Goal: Task Accomplishment & Management: Manage account settings

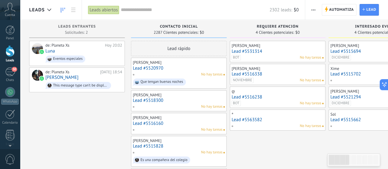
scroll to position [9, 0]
click at [10, 70] on div "30" at bounding box center [10, 71] width 10 height 9
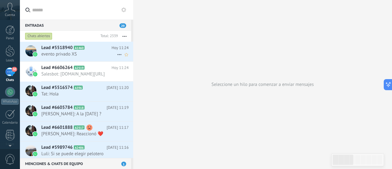
click at [63, 52] on span "evento privado XS" at bounding box center [79, 54] width 76 height 6
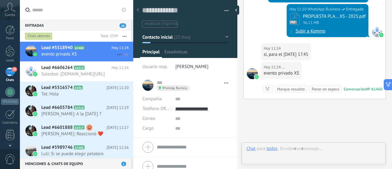
scroll to position [9, 0]
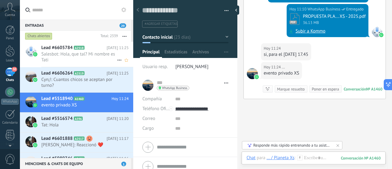
click at [59, 53] on span "Salesbot: Hola, que tal? Mi nombre es Tati" at bounding box center [79, 57] width 76 height 12
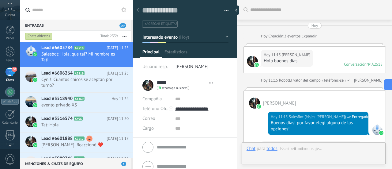
type textarea "**********"
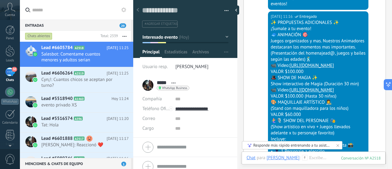
scroll to position [416, 0]
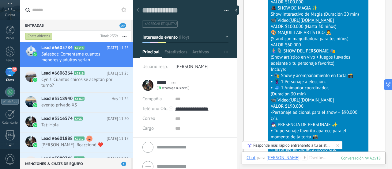
click at [58, 14] on input "text" at bounding box center [80, 10] width 96 height 20
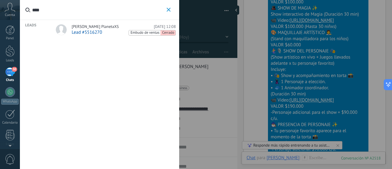
type input "****"
click at [84, 28] on span "[PERSON_NAME] PlanetaXS" at bounding box center [95, 26] width 47 height 5
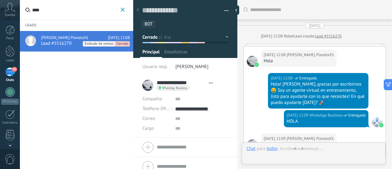
type textarea "**********"
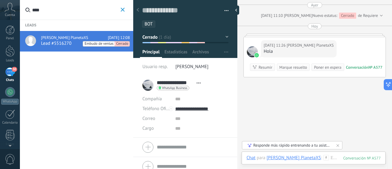
scroll to position [4452, 0]
click at [11, 71] on div "30" at bounding box center [10, 71] width 10 height 9
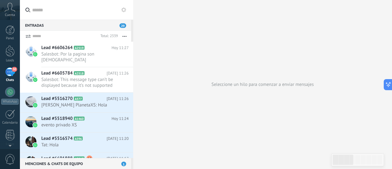
click at [126, 36] on use "button" at bounding box center [125, 36] width 4 height 1
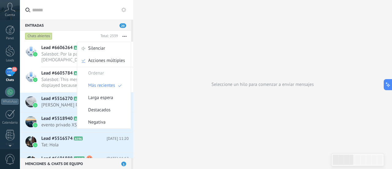
click at [125, 8] on use at bounding box center [123, 9] width 5 height 5
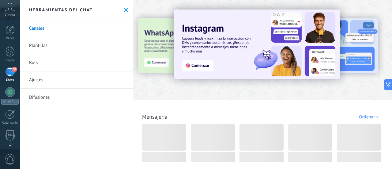
click at [37, 63] on link "Bots" at bounding box center [76, 62] width 113 height 17
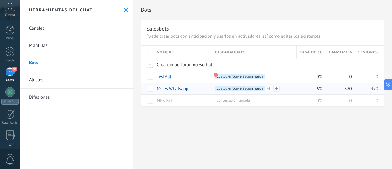
click at [225, 89] on span "Cualquier conversación nueva +1" at bounding box center [240, 89] width 50 height 6
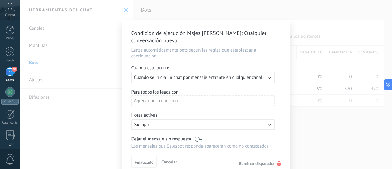
click at [269, 77] on b at bounding box center [269, 76] width 3 height 3
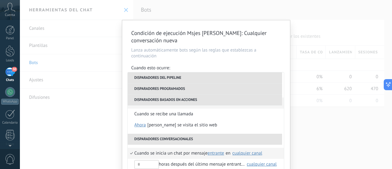
scroll to position [153, 0]
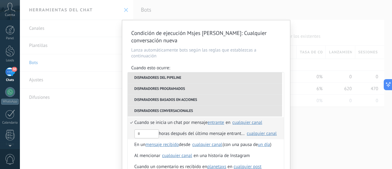
click at [128, 134] on li "horas después del último mensaje entrante en Seleccionar todo Planeta Xs planet…" at bounding box center [206, 133] width 156 height 11
drag, startPoint x: 140, startPoint y: 133, endPoint x: 133, endPoint y: 135, distance: 6.7
click at [134, 135] on input "text" at bounding box center [146, 133] width 25 height 9
type input "*"
click at [261, 134] on div "cualquier canal" at bounding box center [262, 133] width 30 height 5
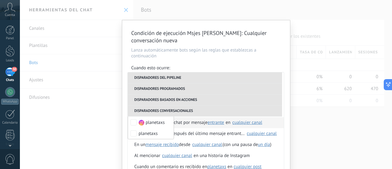
click at [277, 90] on li "Disparadores programados" at bounding box center [205, 88] width 154 height 11
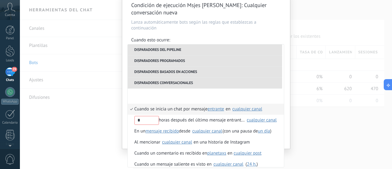
scroll to position [105, 0]
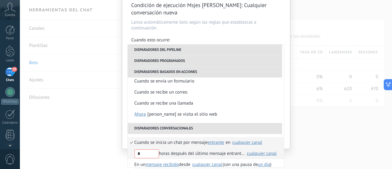
click at [149, 154] on input "*" at bounding box center [146, 153] width 25 height 9
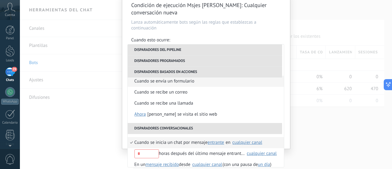
scroll to position [167, 0]
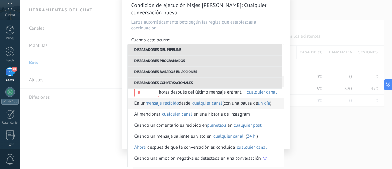
click at [267, 103] on span "un día" at bounding box center [264, 103] width 12 height 6
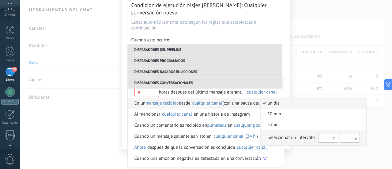
click at [324, 139] on input "text" at bounding box center [328, 137] width 20 height 9
type input "**"
click at [352, 135] on input "text" at bounding box center [350, 137] width 20 height 9
click at [129, 101] on div at bounding box center [196, 84] width 392 height 169
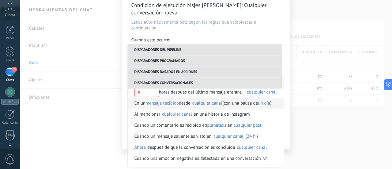
click at [161, 104] on span "mensaje recibido" at bounding box center [162, 103] width 33 height 6
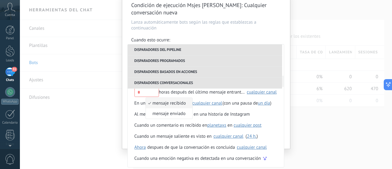
click at [161, 104] on span "mensaje recibido" at bounding box center [166, 103] width 40 height 6
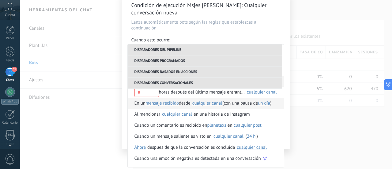
click at [202, 102] on div "cualquier canal" at bounding box center [207, 103] width 30 height 5
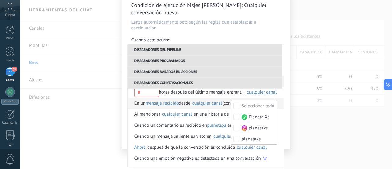
click at [202, 102] on div "cualquier canal" at bounding box center [207, 103] width 30 height 5
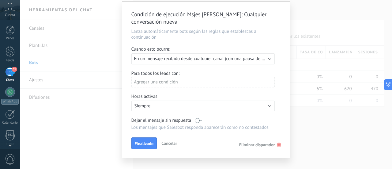
scroll to position [28, 0]
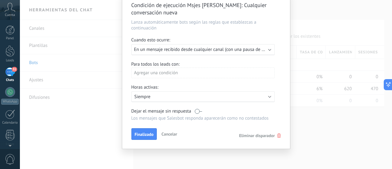
click at [267, 47] on div "Ejecutar: En un mensaje recibido desde cualquier canal (con una pausa de Un día)" at bounding box center [202, 49] width 143 height 11
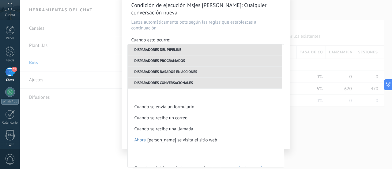
scroll to position [153, 0]
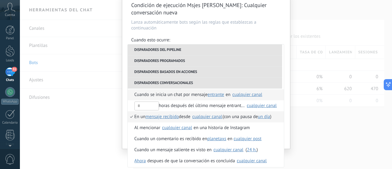
click at [128, 93] on li "Cuando se inicia un chat por mensaje entrante saliente cualquiera entrante en S…" at bounding box center [206, 94] width 156 height 11
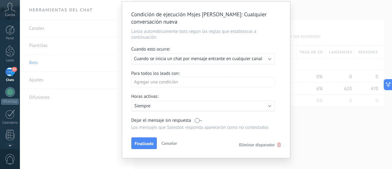
scroll to position [28, 0]
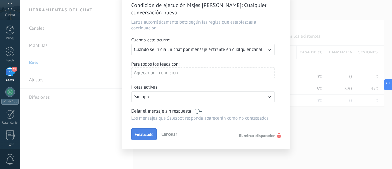
click at [143, 133] on span "Finalizado" at bounding box center [144, 134] width 19 height 4
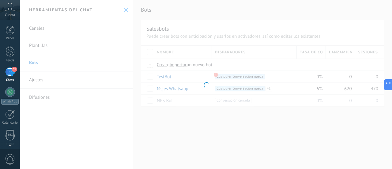
scroll to position [0, 0]
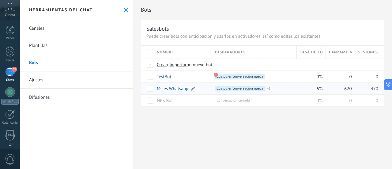
click at [174, 88] on link "Msjes Whatsapp" at bounding box center [173, 89] width 32 height 6
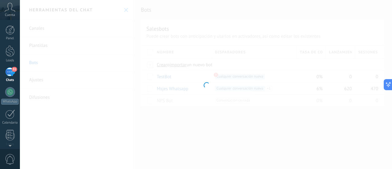
type input "**********"
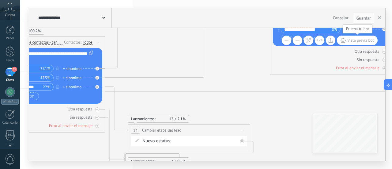
click at [354, 40] on span "Vista previa bot" at bounding box center [360, 40] width 27 height 5
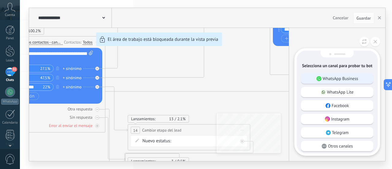
click at [345, 80] on p "WhatsApp Business" at bounding box center [341, 79] width 36 height 6
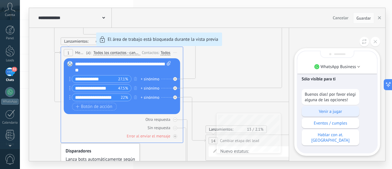
click at [334, 114] on p "Venir a jugar" at bounding box center [330, 111] width 51 height 6
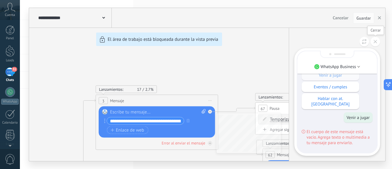
click at [376, 42] on icon at bounding box center [375, 41] width 3 height 3
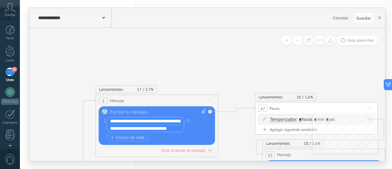
click at [143, 120] on input "**********" at bounding box center [145, 120] width 77 height 7
drag, startPoint x: 108, startPoint y: 119, endPoint x: 197, endPoint y: 119, distance: 88.2
click at [197, 119] on div "**********" at bounding box center [153, 124] width 99 height 15
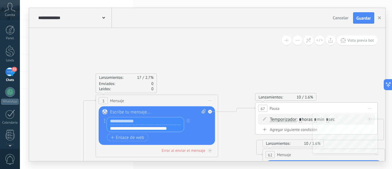
scroll to position [0, 0]
click at [129, 101] on div "3 Mensaje ******* (a): Todos los contactos - canales seleccionados Todos los co…" at bounding box center [157, 100] width 122 height 11
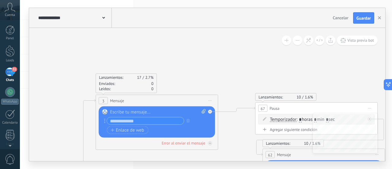
click at [125, 99] on div "3 Mensaje ******* (a): Todos los contactos - canales seleccionados Todos los co…" at bounding box center [157, 100] width 122 height 11
click at [125, 111] on div at bounding box center [158, 112] width 96 height 6
paste div
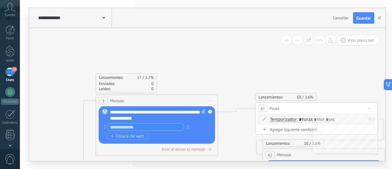
click at [134, 126] on input "text" at bounding box center [145, 126] width 77 height 7
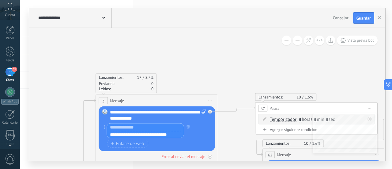
drag, startPoint x: 109, startPoint y: 134, endPoint x: 182, endPoint y: 132, distance: 72.7
click at [182, 132] on input "**********" at bounding box center [145, 134] width 77 height 7
click at [131, 142] on span "Enlace de web" at bounding box center [127, 143] width 33 height 5
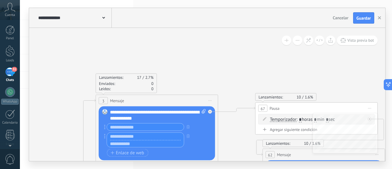
click at [127, 142] on input "text" at bounding box center [145, 143] width 77 height 7
paste input "**********"
type input "**********"
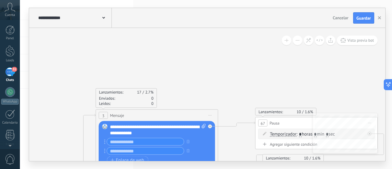
click at [362, 41] on span "Vista previa bot" at bounding box center [360, 40] width 27 height 5
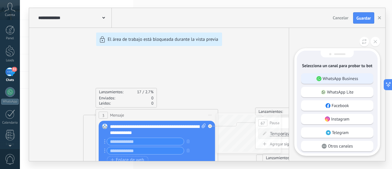
click at [345, 80] on p "WhatsApp Business" at bounding box center [341, 79] width 36 height 6
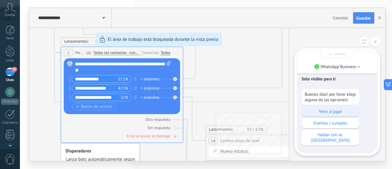
click at [333, 112] on p "Venir a jugar" at bounding box center [330, 111] width 51 height 6
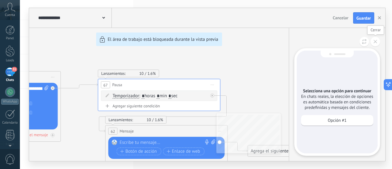
click at [374, 44] on button at bounding box center [375, 41] width 9 height 9
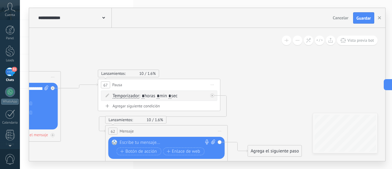
drag, startPoint x: 78, startPoint y: 57, endPoint x: 176, endPoint y: 58, distance: 98.3
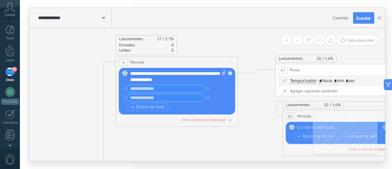
drag, startPoint x: 188, startPoint y: 145, endPoint x: 266, endPoint y: 138, distance: 77.8
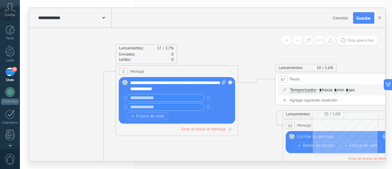
drag, startPoint x: 229, startPoint y: 152, endPoint x: 232, endPoint y: 81, distance: 71.1
click at [235, 169] on html ".abccls-1,.abccls-2{fill-rule:evenodd}.abccls-2{fill:#fff} .abfcls-1{fill:none}…" at bounding box center [196, 84] width 392 height 169
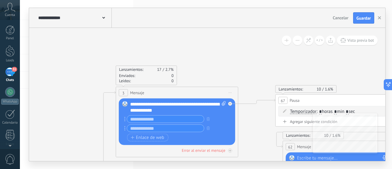
drag, startPoint x: 228, startPoint y: 46, endPoint x: 237, endPoint y: 48, distance: 9.9
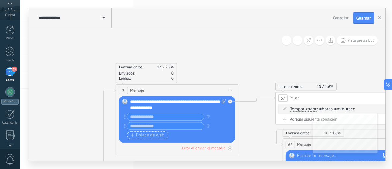
click at [141, 135] on span "Enlace de web" at bounding box center [147, 135] width 33 height 5
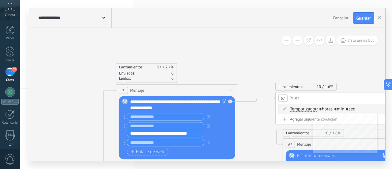
click at [146, 126] on input "text" at bounding box center [165, 126] width 77 height 7
click at [152, 117] on input "text" at bounding box center [165, 116] width 77 height 7
click at [208, 141] on icon "button" at bounding box center [208, 142] width 3 height 4
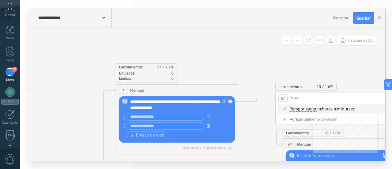
click at [208, 125] on icon "button" at bounding box center [208, 126] width 3 height 4
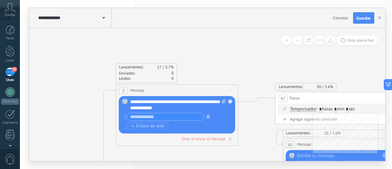
click at [209, 116] on icon "button" at bounding box center [208, 117] width 3 height 4
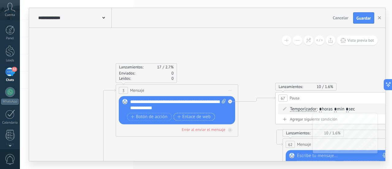
click at [187, 117] on span "Enlace de web" at bounding box center [193, 116] width 33 height 5
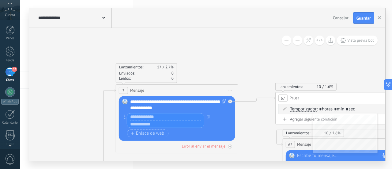
click at [155, 125] on input "text" at bounding box center [165, 123] width 77 height 7
paste input "**********"
type input "**********"
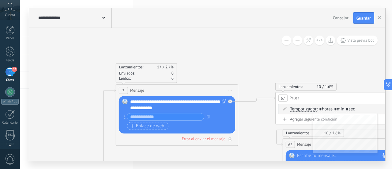
click at [369, 16] on span "Guardar" at bounding box center [364, 18] width 14 height 4
click at [177, 107] on div "**********" at bounding box center [178, 105] width 96 height 12
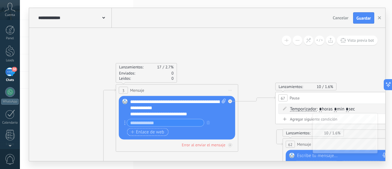
click at [158, 132] on span "Enlace de web" at bounding box center [147, 132] width 33 height 5
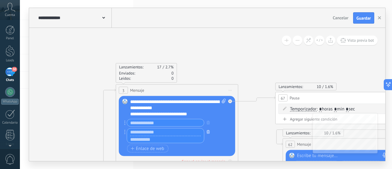
click at [207, 130] on icon "button" at bounding box center [208, 132] width 3 height 4
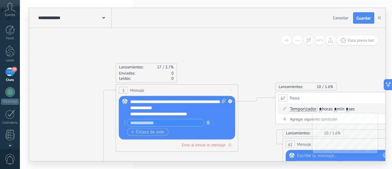
click at [208, 123] on icon "button" at bounding box center [208, 123] width 3 height 4
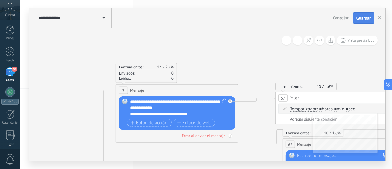
click at [361, 18] on span "Guardar" at bounding box center [364, 18] width 14 height 4
click at [181, 109] on div "**********" at bounding box center [178, 108] width 96 height 18
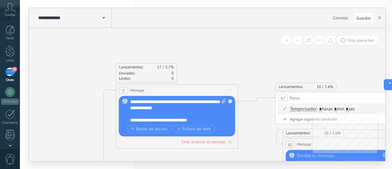
click at [142, 120] on div "**********" at bounding box center [172, 120] width 85 height 6
click at [216, 68] on div "Lanzamientos: 17 2.7% Enviados: 0 Leídos: 0" at bounding box center [177, 73] width 123 height 20
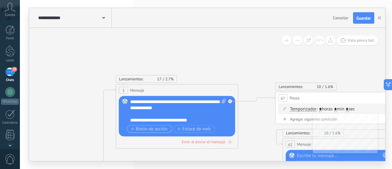
click at [133, 130] on span "Botón de acción" at bounding box center [149, 129] width 37 height 5
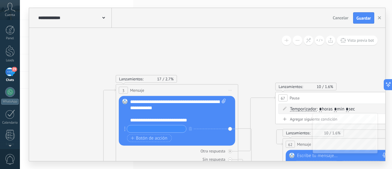
click at [152, 129] on input "text" at bounding box center [156, 128] width 59 height 7
type input "**********"
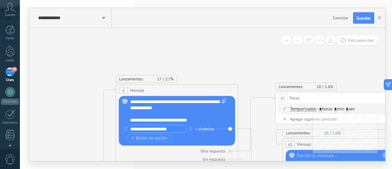
click at [199, 128] on div "+ sinónimo" at bounding box center [205, 129] width 19 height 6
drag, startPoint x: 179, startPoint y: 129, endPoint x: 70, endPoint y: 126, distance: 108.8
click at [213, 111] on div "**********" at bounding box center [175, 117] width 90 height 12
click at [189, 129] on icon "button" at bounding box center [190, 129] width 3 height 4
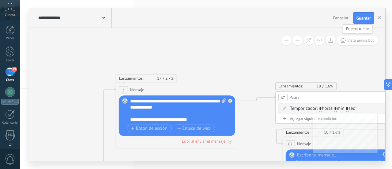
click at [367, 40] on span "Vista previa bot" at bounding box center [360, 40] width 27 height 5
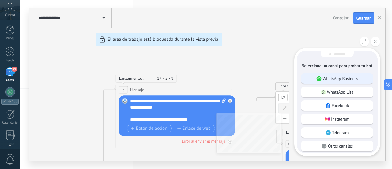
click at [347, 77] on p "WhatsApp Business" at bounding box center [341, 79] width 36 height 6
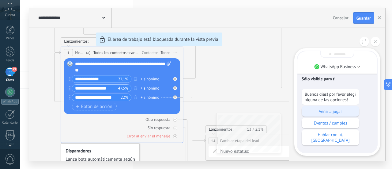
click at [320, 113] on p "Venir a jugar" at bounding box center [330, 111] width 51 height 6
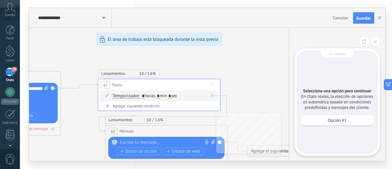
click at [248, 86] on div "**********" at bounding box center [207, 84] width 356 height 153
click at [152, 143] on div "**********" at bounding box center [207, 84] width 356 height 153
click at [373, 43] on button at bounding box center [375, 41] width 9 height 9
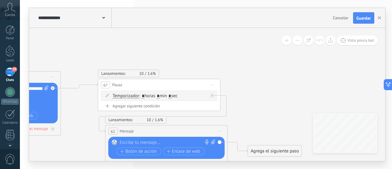
click at [147, 140] on div at bounding box center [165, 142] width 91 height 6
click at [222, 131] on span "Iniciar vista previa aquí Cambiar nombre Duplicar [GEOGRAPHIC_DATA]" at bounding box center [220, 131] width 10 height 9
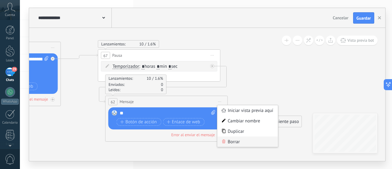
click at [230, 141] on div "Borrar" at bounding box center [248, 141] width 61 height 10
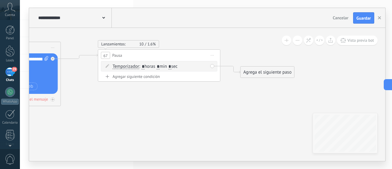
click at [258, 73] on div "Agrega el siguiente paso" at bounding box center [268, 72] width 54 height 10
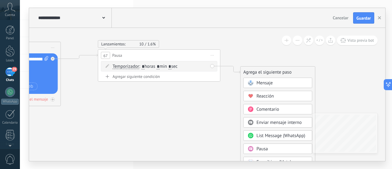
click at [271, 84] on span "Mensaje" at bounding box center [265, 83] width 16 height 6
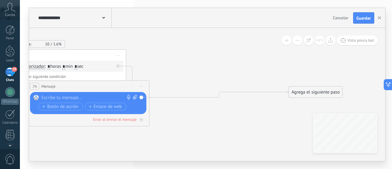
drag, startPoint x: 203, startPoint y: 72, endPoint x: 81, endPoint y: 85, distance: 122.0
click at [81, 85] on div "79 Mensaje ******* (a): Todos los contactos - canales seleccionados Todos los c…" at bounding box center [88, 86] width 122 height 11
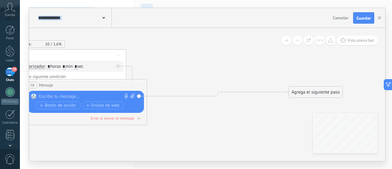
drag, startPoint x: 247, startPoint y: 165, endPoint x: 193, endPoint y: 164, distance: 54.3
click at [195, 169] on html ".abccls-1,.abccls-2{fill-rule:evenodd}.abccls-2{fill:#fff} .abfcls-1{fill:none}…" at bounding box center [196, 84] width 392 height 169
click at [139, 83] on span "Iniciar vista previa aquí Cambiar nombre Duplicar [GEOGRAPHIC_DATA]" at bounding box center [139, 85] width 10 height 9
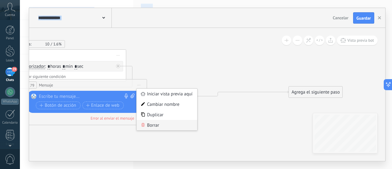
click at [160, 127] on div "Borrar" at bounding box center [167, 125] width 61 height 10
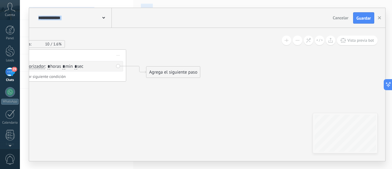
click at [164, 74] on div "Agrega el siguiente paso" at bounding box center [173, 72] width 54 height 10
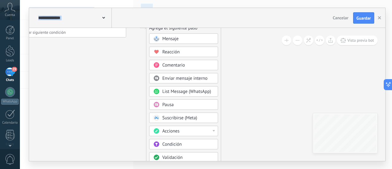
click at [191, 129] on div "Acciones" at bounding box center [187, 131] width 51 height 6
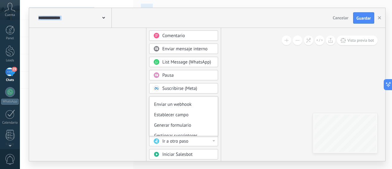
scroll to position [92, 0]
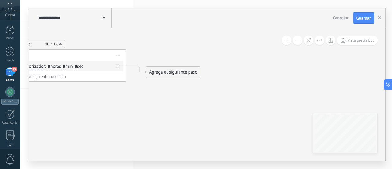
click at [173, 76] on div "Agrega el siguiente paso" at bounding box center [173, 72] width 54 height 10
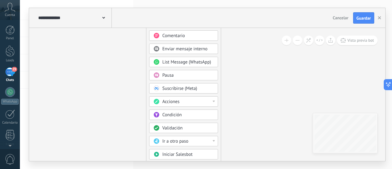
click at [174, 125] on span "Validación" at bounding box center [172, 128] width 20 height 6
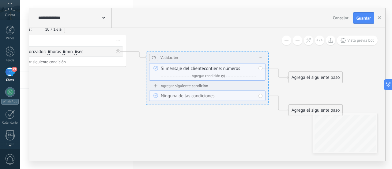
click at [262, 58] on icon at bounding box center [260, 57] width 3 height 1
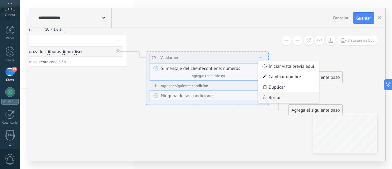
click at [272, 97] on div "Borrar" at bounding box center [288, 97] width 61 height 10
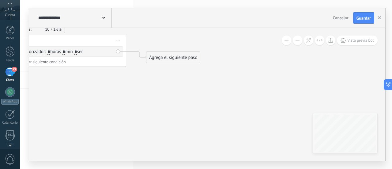
click at [183, 57] on div "Agrega el siguiente paso" at bounding box center [173, 57] width 54 height 10
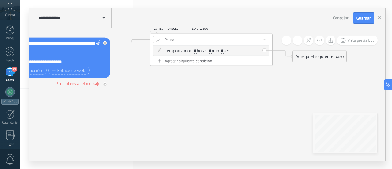
drag, startPoint x: 171, startPoint y: 112, endPoint x: 320, endPoint y: 111, distance: 149.5
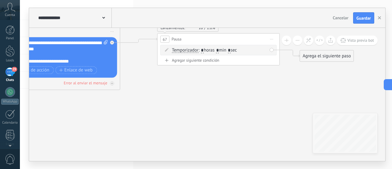
click at [355, 123] on div "**********" at bounding box center [207, 94] width 356 height 133
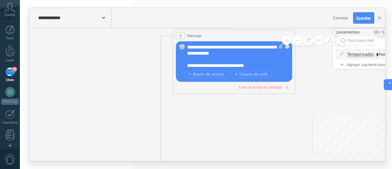
click at [328, 118] on div "**********" at bounding box center [207, 94] width 356 height 133
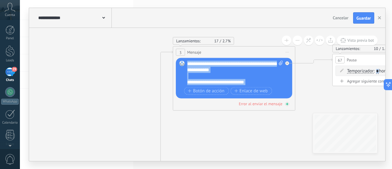
drag, startPoint x: 127, startPoint y: 99, endPoint x: 213, endPoint y: 119, distance: 88.3
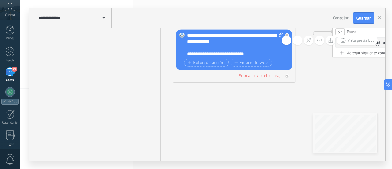
drag, startPoint x: 115, startPoint y: 90, endPoint x: 183, endPoint y: 8, distance: 106.1
click at [183, 9] on div "**********" at bounding box center [207, 84] width 356 height 153
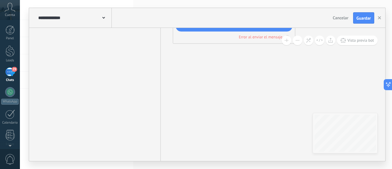
drag, startPoint x: 121, startPoint y: 147, endPoint x: 150, endPoint y: 62, distance: 90.7
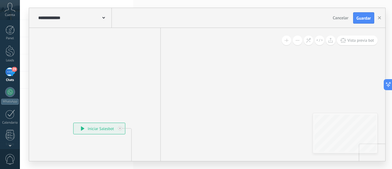
drag, startPoint x: 136, startPoint y: 113, endPoint x: 138, endPoint y: 61, distance: 52.1
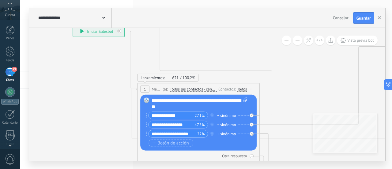
drag, startPoint x: 143, startPoint y: 85, endPoint x: 144, endPoint y: 30, distance: 54.5
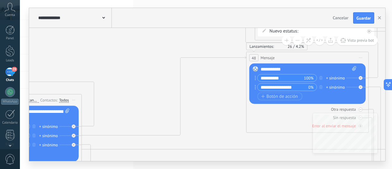
drag, startPoint x: 319, startPoint y: 65, endPoint x: 105, endPoint y: 108, distance: 218.7
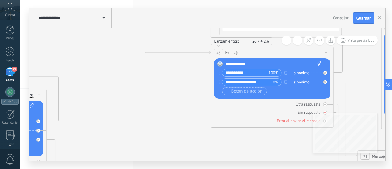
drag, startPoint x: 260, startPoint y: 105, endPoint x: 227, endPoint y: 114, distance: 34.2
click at [225, 115] on div "Otra respuesta Sin respuesta Error al enviar el mensaje" at bounding box center [272, 111] width 116 height 25
click at [324, 51] on span "Iniciar vista previa aquí Cambiar nombre Duplicar [GEOGRAPHIC_DATA]" at bounding box center [326, 52] width 10 height 9
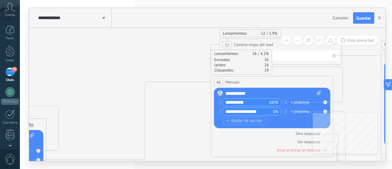
drag, startPoint x: 305, startPoint y: 16, endPoint x: 225, endPoint y: 58, distance: 90.6
click at [225, 58] on div "**********" at bounding box center [207, 84] width 356 height 153
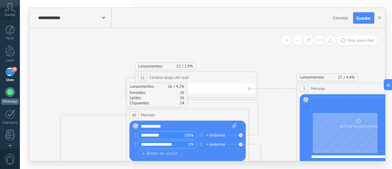
drag, startPoint x: 156, startPoint y: 50, endPoint x: 0, endPoint y: 103, distance: 164.9
click at [0, 103] on body ".abccls-1,.abccls-2{fill-rule:evenodd}.abccls-2{fill:#fff} .abfcls-1{fill:none}…" at bounding box center [196, 84] width 392 height 169
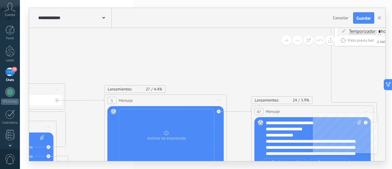
drag, startPoint x: 242, startPoint y: 36, endPoint x: 105, endPoint y: 6, distance: 140.5
click at [111, 12] on div "**********" at bounding box center [207, 84] width 356 height 153
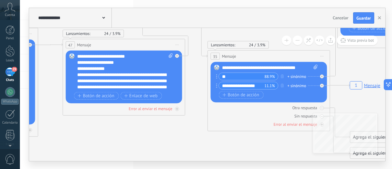
drag, startPoint x: 316, startPoint y: 69, endPoint x: 117, endPoint y: 6, distance: 209.1
click at [119, 6] on div "**********" at bounding box center [206, 84] width 372 height 169
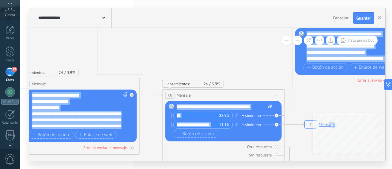
click at [329, 145] on div "**********" at bounding box center [207, 94] width 356 height 133
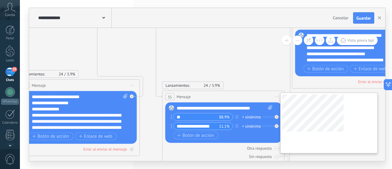
click at [315, 135] on div "**********" at bounding box center [207, 94] width 356 height 133
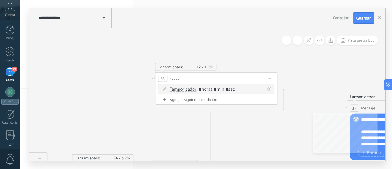
drag, startPoint x: 268, startPoint y: 52, endPoint x: 321, endPoint y: 161, distance: 121.3
click at [321, 161] on div "**********" at bounding box center [207, 84] width 357 height 153
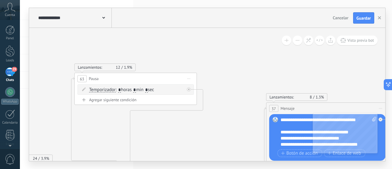
drag, startPoint x: 292, startPoint y: 128, endPoint x: 157, endPoint y: 16, distance: 175.3
click at [157, 16] on div "**********" at bounding box center [207, 84] width 356 height 153
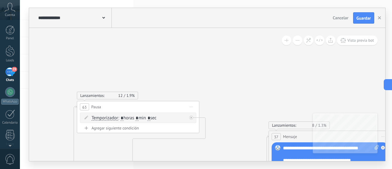
drag, startPoint x: 196, startPoint y: 61, endPoint x: 221, endPoint y: 138, distance: 81.3
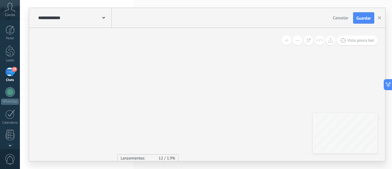
drag, startPoint x: 142, startPoint y: 47, endPoint x: 204, endPoint y: 116, distance: 92.6
drag, startPoint x: 195, startPoint y: 110, endPoint x: 238, endPoint y: 140, distance: 52.0
drag, startPoint x: 319, startPoint y: 89, endPoint x: 332, endPoint y: 92, distance: 14.0
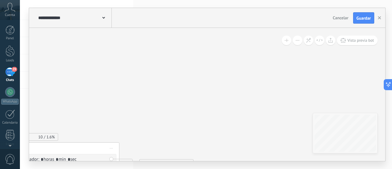
drag, startPoint x: 219, startPoint y: 76, endPoint x: 242, endPoint y: 83, distance: 24.3
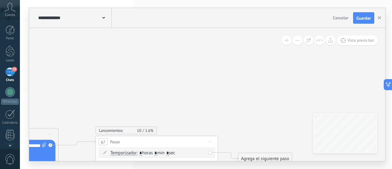
drag, startPoint x: 189, startPoint y: 70, endPoint x: 223, endPoint y: 25, distance: 56.0
click at [223, 25] on div "**********" at bounding box center [207, 84] width 356 height 153
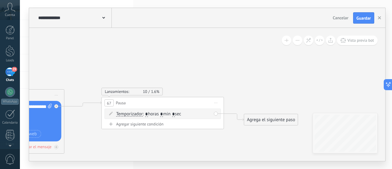
drag, startPoint x: 225, startPoint y: 79, endPoint x: 217, endPoint y: 58, distance: 22.5
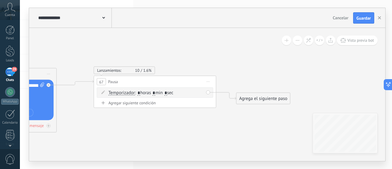
click at [254, 96] on div "Agrega el siguiente paso" at bounding box center [264, 98] width 54 height 10
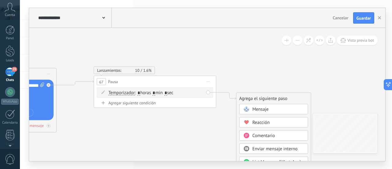
click at [251, 110] on span at bounding box center [247, 109] width 12 height 5
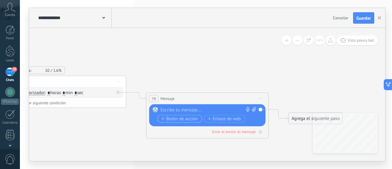
click at [177, 119] on span "Botón de acción" at bounding box center [179, 118] width 37 height 5
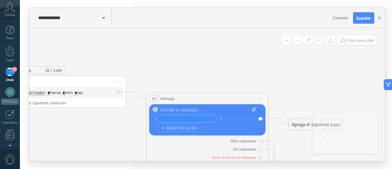
click at [180, 109] on div at bounding box center [209, 110] width 96 height 6
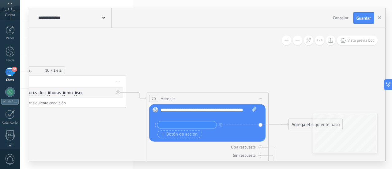
click at [174, 125] on input "text" at bounding box center [186, 124] width 59 height 7
click at [298, 129] on div "Agrega el siguiente paso" at bounding box center [316, 131] width 54 height 10
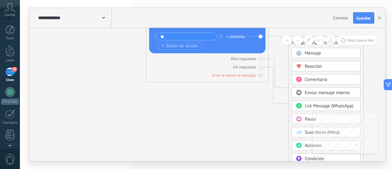
click at [305, 145] on span "Acciones" at bounding box center [313, 145] width 17 height 6
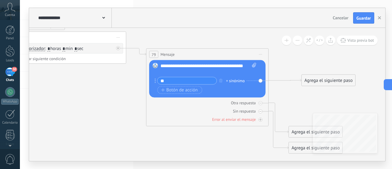
drag, startPoint x: 307, startPoint y: 90, endPoint x: 320, endPoint y: 84, distance: 14.1
click at [320, 84] on div "Agrega el siguiente paso" at bounding box center [329, 80] width 54 height 10
click at [171, 81] on input "**" at bounding box center [186, 80] width 59 height 7
type input "**********"
click at [319, 83] on div "Agrega el siguiente paso" at bounding box center [329, 86] width 54 height 10
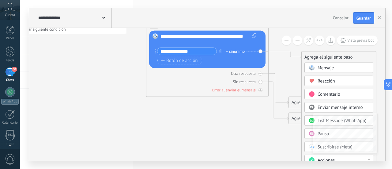
click at [319, 155] on div "Acciones" at bounding box center [339, 160] width 69 height 10
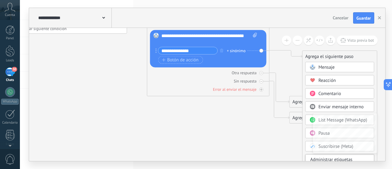
click at [325, 59] on div "Agrega el siguiente paso" at bounding box center [340, 56] width 74 height 10
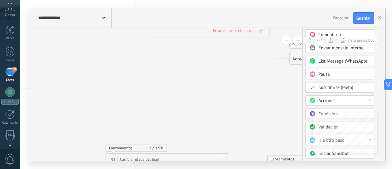
click at [348, 99] on div "Acciones" at bounding box center [344, 101] width 51 height 6
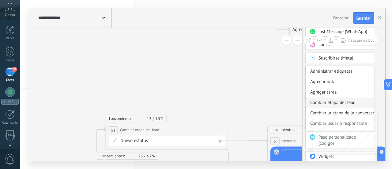
click at [327, 102] on div "Cambiar etapa del lead" at bounding box center [340, 102] width 68 height 10
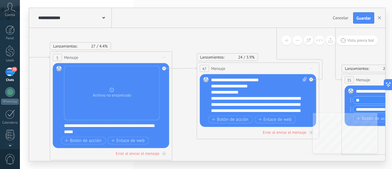
drag, startPoint x: 287, startPoint y: 135, endPoint x: 206, endPoint y: 150, distance: 82.6
click at [207, 150] on icon "1 Mensaje" at bounding box center [205, 70] width 1663 height 802
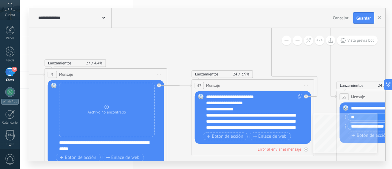
drag, startPoint x: 203, startPoint y: 36, endPoint x: 242, endPoint y: 90, distance: 66.2
click at [243, 90] on icon "1 Mensaje" at bounding box center [200, 87] width 1663 height 802
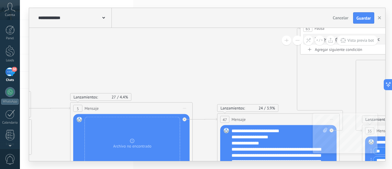
drag, startPoint x: 210, startPoint y: 49, endPoint x: 248, endPoint y: 82, distance: 50.8
click at [244, 82] on icon "1 Mensaje" at bounding box center [226, 121] width 1663 height 802
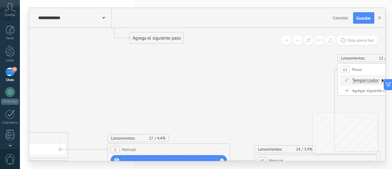
drag, startPoint x: 260, startPoint y: 64, endPoint x: 262, endPoint y: 93, distance: 29.2
click at [264, 92] on icon "1 Mensaje" at bounding box center [263, 162] width 1663 height 802
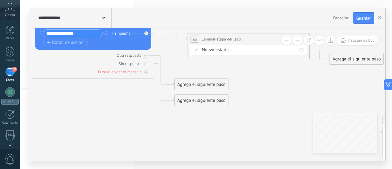
drag, startPoint x: 247, startPoint y: 54, endPoint x: 267, endPoint y: 76, distance: 29.9
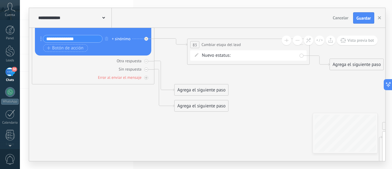
drag, startPoint x: 248, startPoint y: 79, endPoint x: 219, endPoint y: 99, distance: 35.9
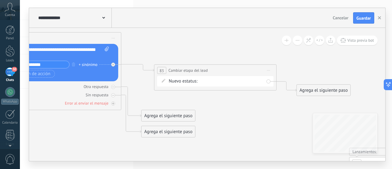
drag, startPoint x: 258, startPoint y: 94, endPoint x: 239, endPoint y: 101, distance: 20.3
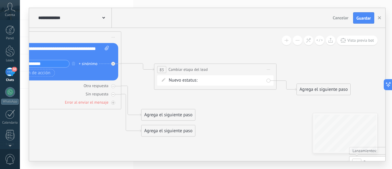
click at [0, 0] on div "Contacto inicial Requiere atención Interesado evento Pendiente INFO RSS Evento …" at bounding box center [0, 0] width 0 height 0
click at [0, 0] on label "Cerrado" at bounding box center [0, 0] width 0 height 0
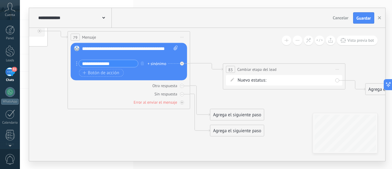
drag, startPoint x: 218, startPoint y: 106, endPoint x: 287, endPoint y: 106, distance: 69.2
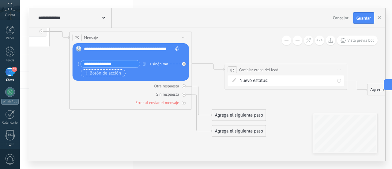
click at [117, 76] on button "Botón de acción" at bounding box center [103, 73] width 45 height 8
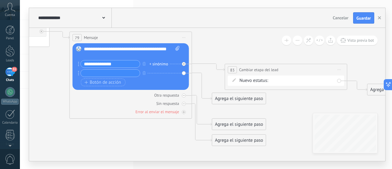
click at [104, 75] on input "text" at bounding box center [110, 73] width 59 height 7
type input "**********"
click at [237, 100] on div "Agrega el siguiente paso" at bounding box center [239, 98] width 54 height 10
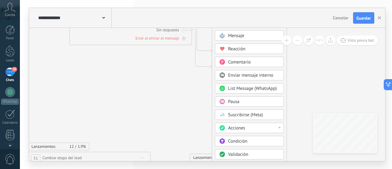
click at [232, 127] on span "Acciones" at bounding box center [236, 128] width 17 height 6
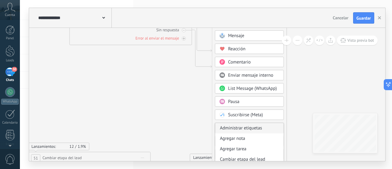
scroll to position [31, 0]
click at [246, 129] on div "Cambiar etapa del lead" at bounding box center [249, 128] width 68 height 10
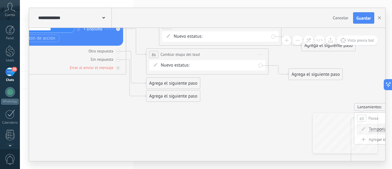
click at [0, 0] on div "Contacto inicial Requiere atención Interesado evento Pendiente INFO RSS Evento …" at bounding box center [0, 0] width 0 height 0
click at [0, 0] on label "Requiere atención" at bounding box center [0, 0] width 0 height 0
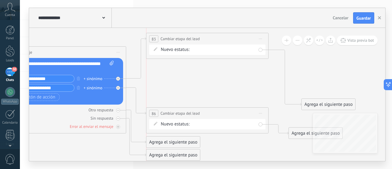
drag, startPoint x: 205, startPoint y: 83, endPoint x: 195, endPoint y: 37, distance: 46.8
click at [195, 37] on span "Cambiar etapa del lead" at bounding box center [180, 39] width 39 height 6
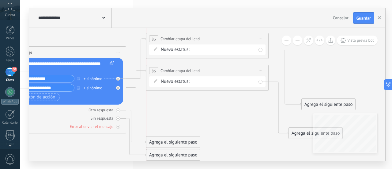
drag, startPoint x: 180, startPoint y: 114, endPoint x: 179, endPoint y: 70, distance: 44.4
click at [179, 70] on span "Cambiar etapa del lead" at bounding box center [180, 71] width 39 height 6
click at [39, 96] on span "Botón de acción" at bounding box center [37, 97] width 37 height 5
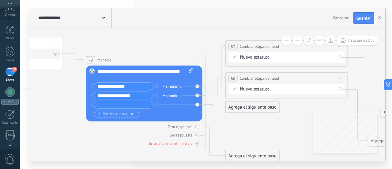
drag, startPoint x: 159, startPoint y: 119, endPoint x: 237, endPoint y: 127, distance: 78.5
click at [112, 105] on input "text" at bounding box center [123, 104] width 59 height 7
type input "**********"
click at [252, 107] on div "Agrega el siguiente paso" at bounding box center [253, 107] width 54 height 10
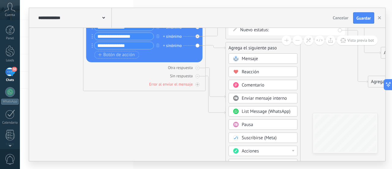
click at [242, 152] on div "Acciones" at bounding box center [267, 151] width 51 height 6
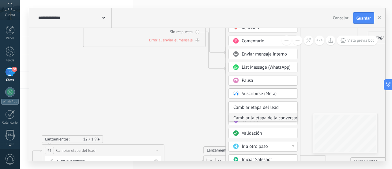
click at [283, 116] on div "Cambiar la etapa de la conversación" at bounding box center [263, 118] width 68 height 10
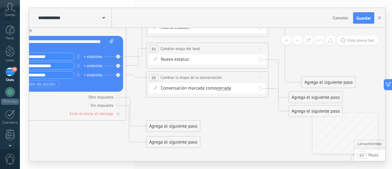
click at [222, 86] on span "cerrada" at bounding box center [224, 88] width 14 height 5
click at [222, 86] on button "cerrada" at bounding box center [252, 88] width 77 height 11
click at [263, 77] on span "Iniciar vista previa aquí Cambiar nombre Duplicar [GEOGRAPHIC_DATA]" at bounding box center [261, 77] width 10 height 9
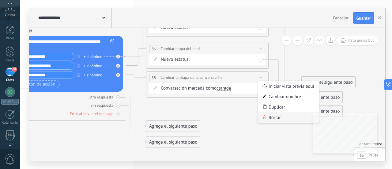
click at [273, 116] on div "Borrar" at bounding box center [288, 117] width 61 height 10
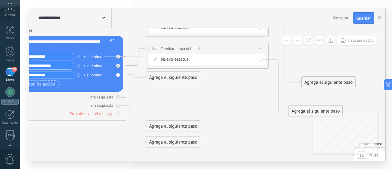
click at [164, 79] on div "Agrega el siguiente paso" at bounding box center [173, 77] width 54 height 10
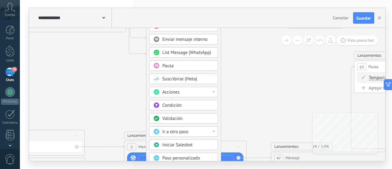
click at [179, 91] on span "Acciones" at bounding box center [170, 92] width 17 height 6
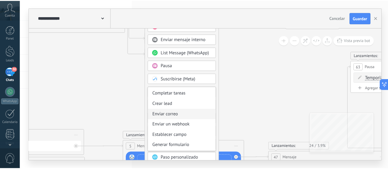
scroll to position [81, 0]
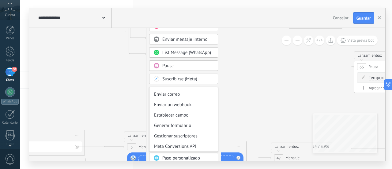
click at [252, 97] on icon "1 Mensaje" at bounding box center [280, 159] width 1663 height 802
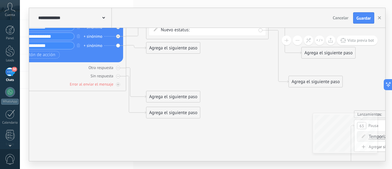
click at [180, 47] on div "Agrega el siguiente paso" at bounding box center [173, 48] width 54 height 10
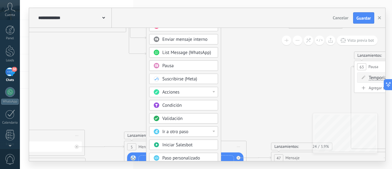
click at [214, 130] on div "Ir a otro paso" at bounding box center [183, 131] width 69 height 10
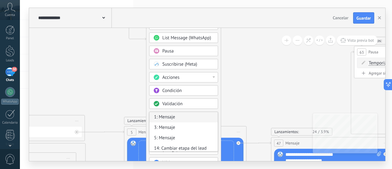
click at [178, 118] on div "1: Mensaje" at bounding box center [184, 117] width 68 height 10
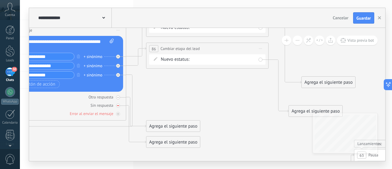
click at [117, 106] on div at bounding box center [118, 106] width 4 height 4
click at [117, 97] on icon at bounding box center [118, 97] width 2 height 1
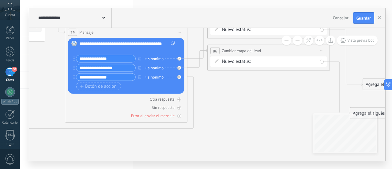
drag, startPoint x: 148, startPoint y: 115, endPoint x: 141, endPoint y: 122, distance: 10.0
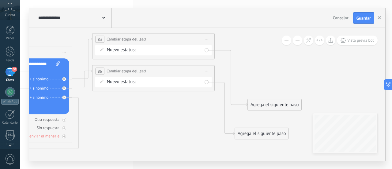
drag, startPoint x: 215, startPoint y: 106, endPoint x: 155, endPoint y: 125, distance: 63.0
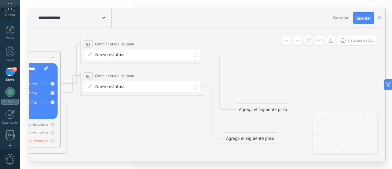
click at [196, 55] on div "Nuevo estatus: Contacto inicial Requiere atención Interesado evento Pendiente I…" at bounding box center [142, 55] width 116 height 10
drag, startPoint x: 244, startPoint y: 113, endPoint x: 225, endPoint y: 48, distance: 67.3
click at [225, 48] on div "Agrega el siguiente paso" at bounding box center [245, 44] width 54 height 10
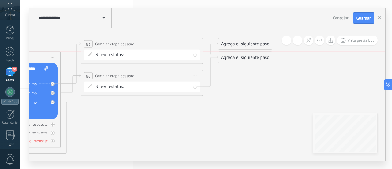
drag, startPoint x: 245, startPoint y: 137, endPoint x: 241, endPoint y: 57, distance: 79.8
click at [241, 57] on div "Agrega el siguiente paso" at bounding box center [245, 57] width 54 height 10
drag, startPoint x: 254, startPoint y: 97, endPoint x: 243, endPoint y: 111, distance: 17.4
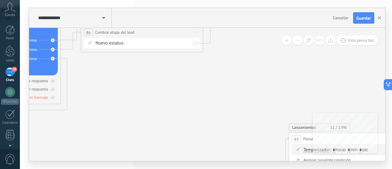
drag, startPoint x: 169, startPoint y: 107, endPoint x: 304, endPoint y: 120, distance: 135.4
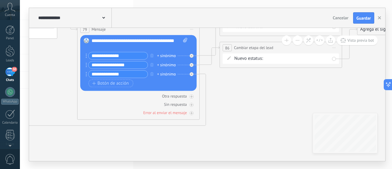
drag, startPoint x: 211, startPoint y: 111, endPoint x: 259, endPoint y: 130, distance: 52.1
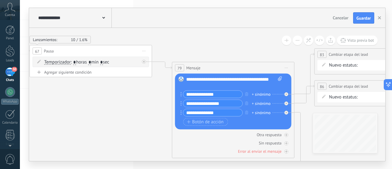
drag, startPoint x: 67, startPoint y: 91, endPoint x: 123, endPoint y: 113, distance: 59.9
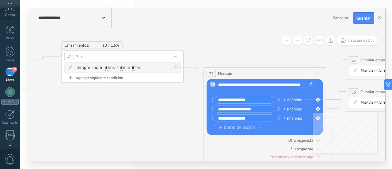
drag, startPoint x: 84, startPoint y: 103, endPoint x: 202, endPoint y: 104, distance: 118.0
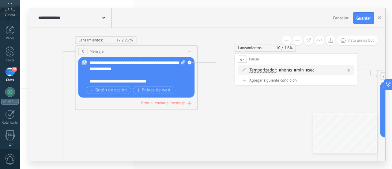
drag, startPoint x: 115, startPoint y: 107, endPoint x: 183, endPoint y: 112, distance: 68.2
click at [147, 91] on span "Enlace de web" at bounding box center [153, 90] width 33 height 5
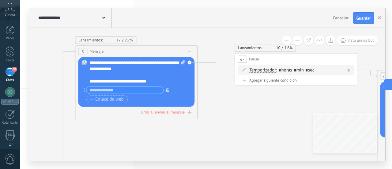
click at [167, 88] on icon "button" at bounding box center [167, 90] width 3 height 4
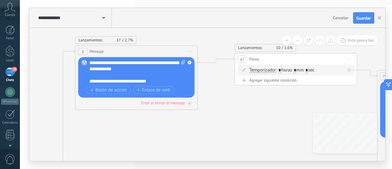
drag, startPoint x: 368, startPoint y: 16, endPoint x: 344, endPoint y: 15, distance: 23.3
click at [368, 16] on span "Guardar" at bounding box center [364, 18] width 14 height 4
click at [361, 14] on button "Guardar" at bounding box center [363, 18] width 21 height 12
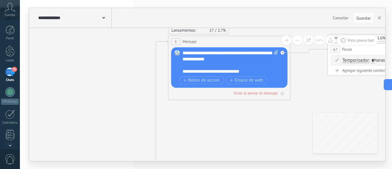
drag, startPoint x: 136, startPoint y: 133, endPoint x: 230, endPoint y: 123, distance: 94.3
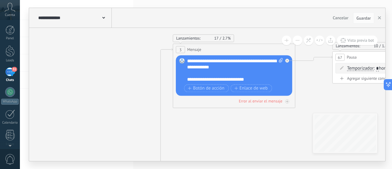
drag, startPoint x: 118, startPoint y: 101, endPoint x: 172, endPoint y: 109, distance: 54.2
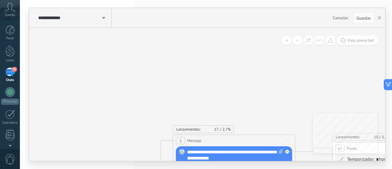
click at [309, 40] on icon at bounding box center [308, 40] width 5 height 5
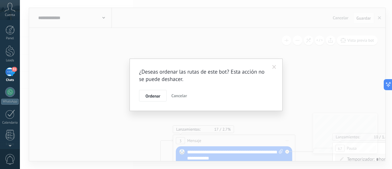
click at [181, 93] on button "Cancelar" at bounding box center [179, 96] width 21 height 12
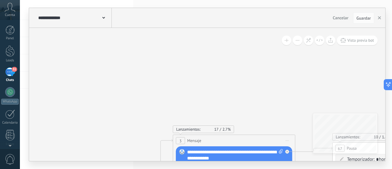
click at [298, 42] on button at bounding box center [297, 40] width 9 height 9
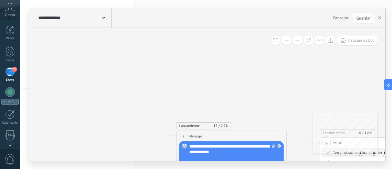
click at [298, 42] on button at bounding box center [297, 40] width 9 height 9
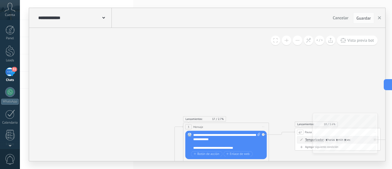
click at [298, 42] on button at bounding box center [297, 40] width 9 height 9
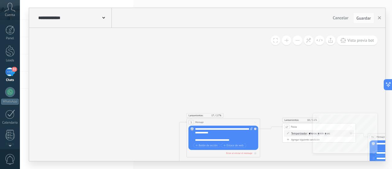
click at [298, 42] on button at bounding box center [297, 40] width 9 height 9
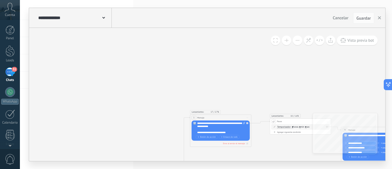
click at [298, 42] on button at bounding box center [297, 40] width 9 height 9
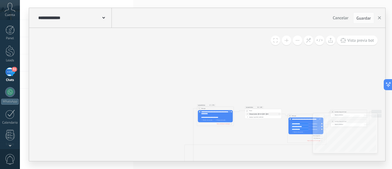
click at [298, 42] on button at bounding box center [297, 40] width 9 height 9
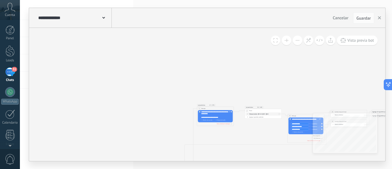
click at [297, 41] on button at bounding box center [297, 40] width 9 height 9
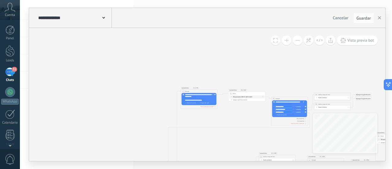
drag, startPoint x: 201, startPoint y: 80, endPoint x: 166, endPoint y: 45, distance: 49.8
click at [166, 45] on icon "1 Mensaje" at bounding box center [354, 164] width 499 height 241
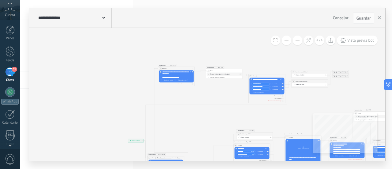
drag, startPoint x: 151, startPoint y: 78, endPoint x: 60, endPoint y: 32, distance: 101.8
click at [82, 32] on icon "1 Mensaje" at bounding box center [331, 141] width 499 height 241
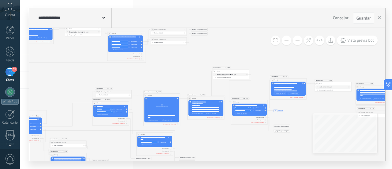
click at [262, 56] on icon "1 Mensaje" at bounding box center [198, 101] width 515 height 244
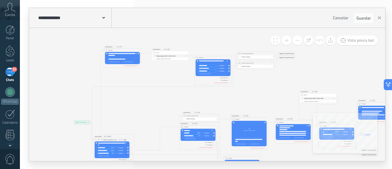
drag, startPoint x: 203, startPoint y: 130, endPoint x: 276, endPoint y: 146, distance: 74.3
click at [285, 154] on icon "1 Mensaje" at bounding box center [285, 124] width 515 height 244
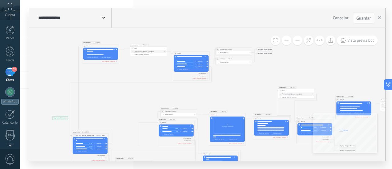
drag, startPoint x: 153, startPoint y: 93, endPoint x: 129, endPoint y: 88, distance: 24.2
click at [129, 88] on icon "1 Mensaje" at bounding box center [263, 120] width 515 height 244
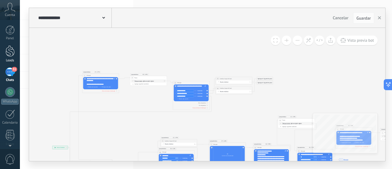
click at [11, 53] on div at bounding box center [10, 50] width 9 height 11
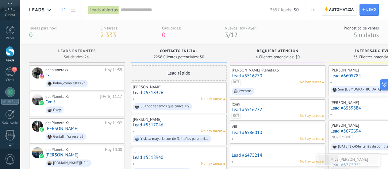
click at [192, 89] on div "[PERSON_NAME]" at bounding box center [179, 87] width 92 height 5
click at [186, 92] on link "Lead #5518326" at bounding box center [179, 92] width 92 height 5
click at [186, 92] on body ".abccls-1,.abccls-2{fill-rule:evenodd}.abccls-2{fill:#fff} .abfcls-1{fill:none}…" at bounding box center [194, 84] width 388 height 169
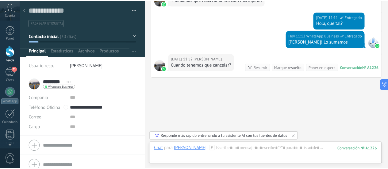
scroll to position [2274, 0]
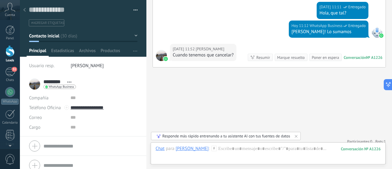
click at [24, 8] on div at bounding box center [24, 10] width 9 height 12
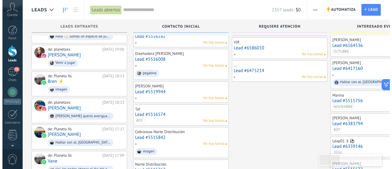
scroll to position [98, 0]
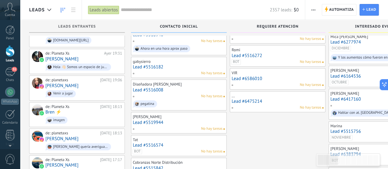
click at [184, 101] on div "Diseñadora [PERSON_NAME] Lead #5516008 No hay tareas pegatina" at bounding box center [179, 94] width 92 height 27
click at [159, 88] on link "Lead #5516008" at bounding box center [179, 89] width 92 height 5
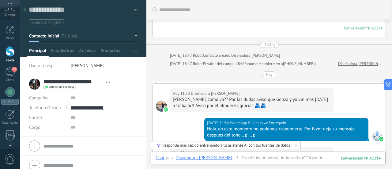
scroll to position [584, 0]
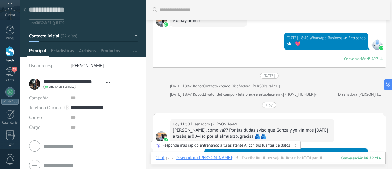
click at [27, 9] on div at bounding box center [24, 10] width 9 height 12
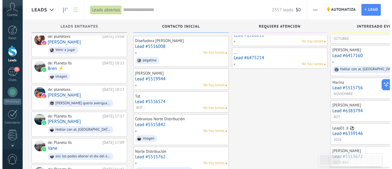
scroll to position [129, 0]
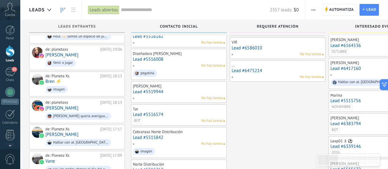
click at [143, 92] on link "Lead #5519944" at bounding box center [179, 91] width 92 height 5
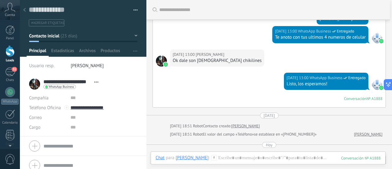
scroll to position [189, 0]
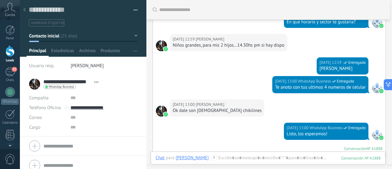
click at [21, 13] on div at bounding box center [24, 10] width 9 height 12
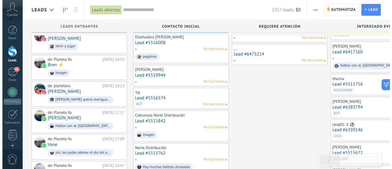
scroll to position [190, 0]
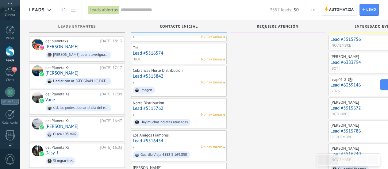
click at [169, 121] on div "Hay muchas boletas atrasadas" at bounding box center [163, 122] width 47 height 4
click at [151, 107] on link "Lead #5515762" at bounding box center [179, 108] width 92 height 5
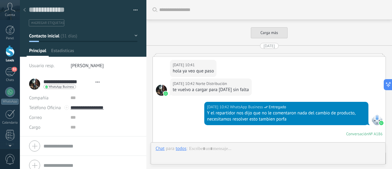
scroll to position [3828, 0]
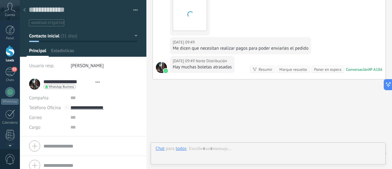
type textarea "**********"
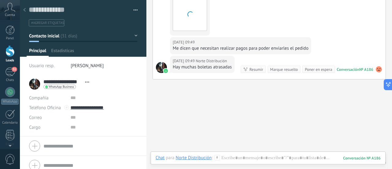
scroll to position [3767, 0]
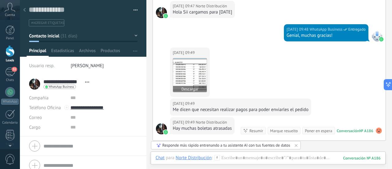
click at [196, 58] on img at bounding box center [190, 75] width 34 height 34
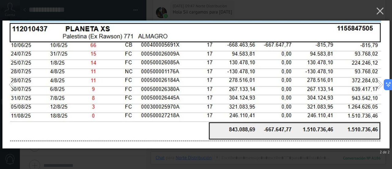
click at [119, 156] on img at bounding box center [195, 84] width 387 height 153
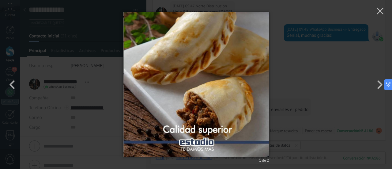
click at [350, 66] on div "1 de 2" at bounding box center [196, 84] width 392 height 169
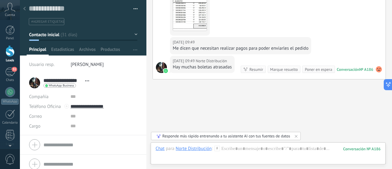
scroll to position [0, 0]
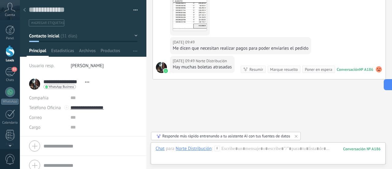
click at [26, 9] on div at bounding box center [24, 10] width 9 height 12
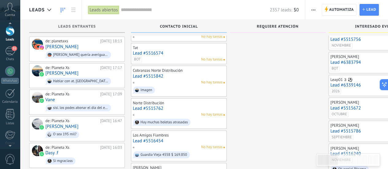
scroll to position [31, 0]
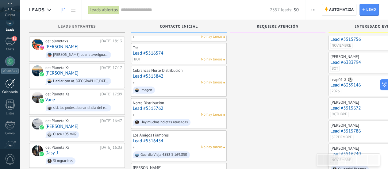
click at [10, 87] on div at bounding box center [10, 83] width 10 height 9
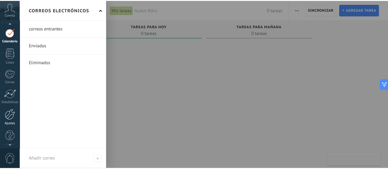
scroll to position [85, 0]
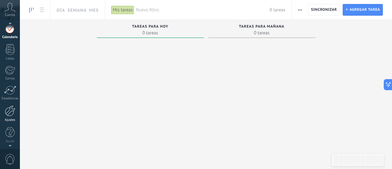
click at [9, 110] on div at bounding box center [10, 110] width 10 height 11
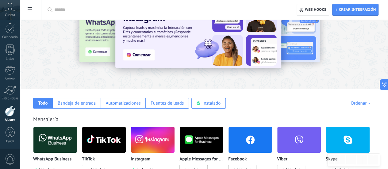
scroll to position [31, 0]
click at [96, 100] on div "Bandeja de entrada" at bounding box center [77, 103] width 38 height 6
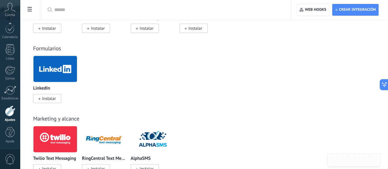
scroll to position [368, 0]
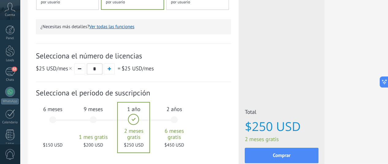
scroll to position [0, 9]
